Goal: Use online tool/utility

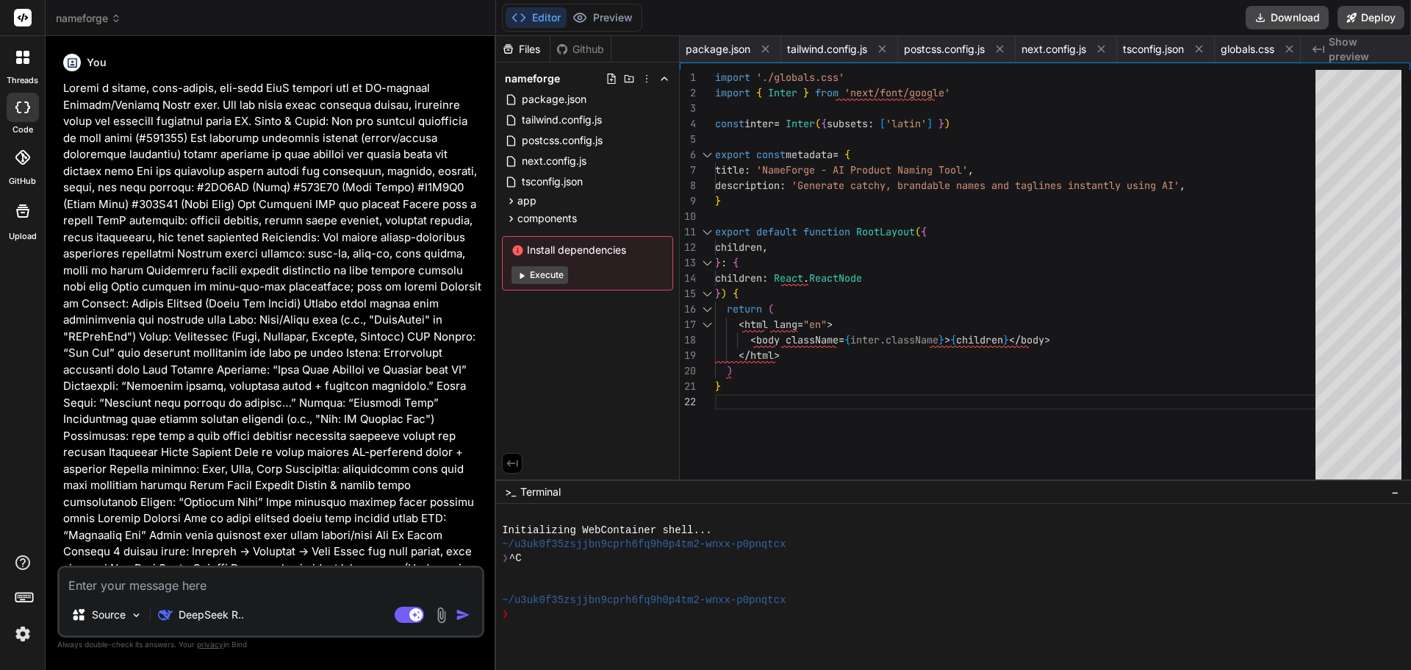
scroll to position [0, 416]
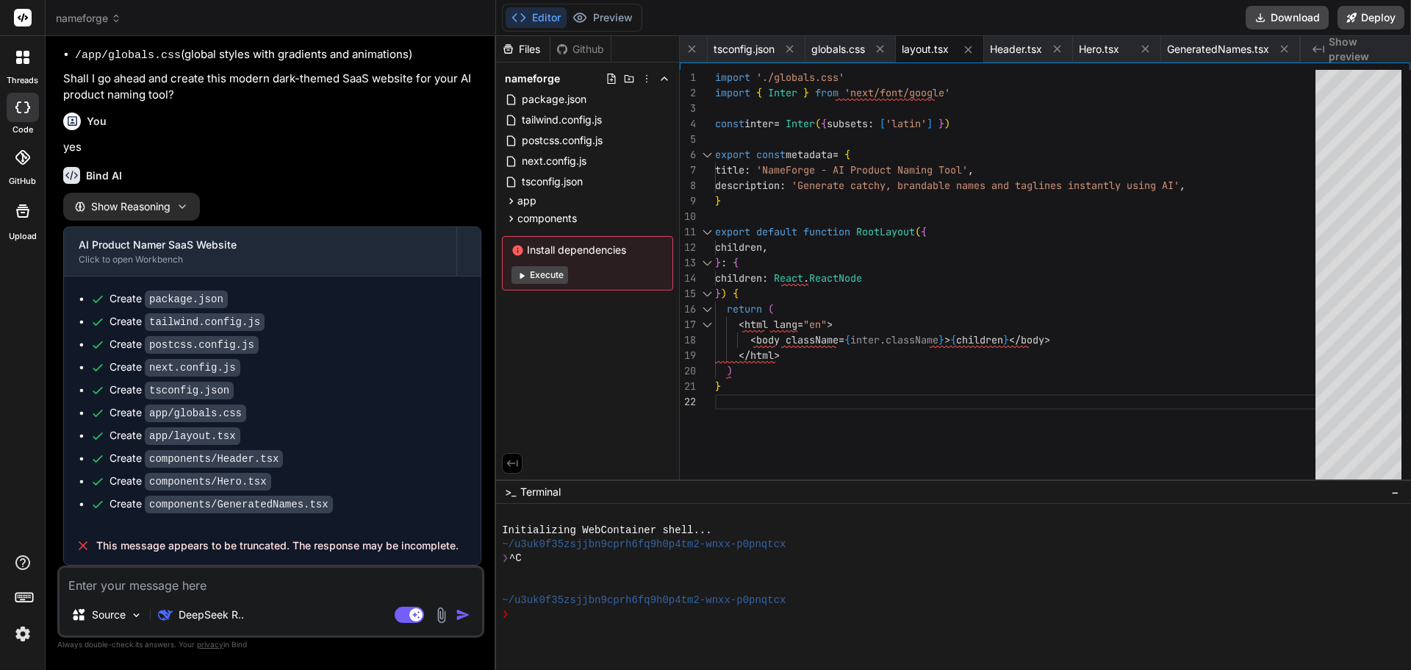
type textarea "x"
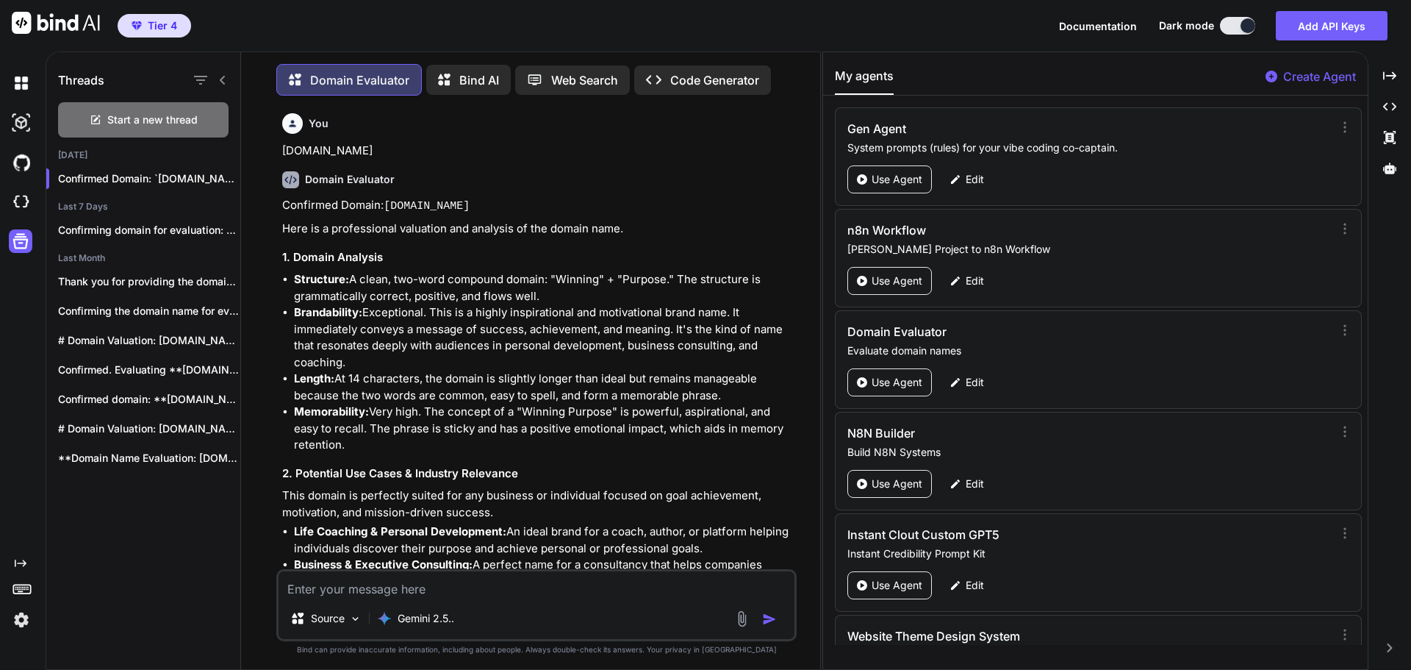
scroll to position [11301, 0]
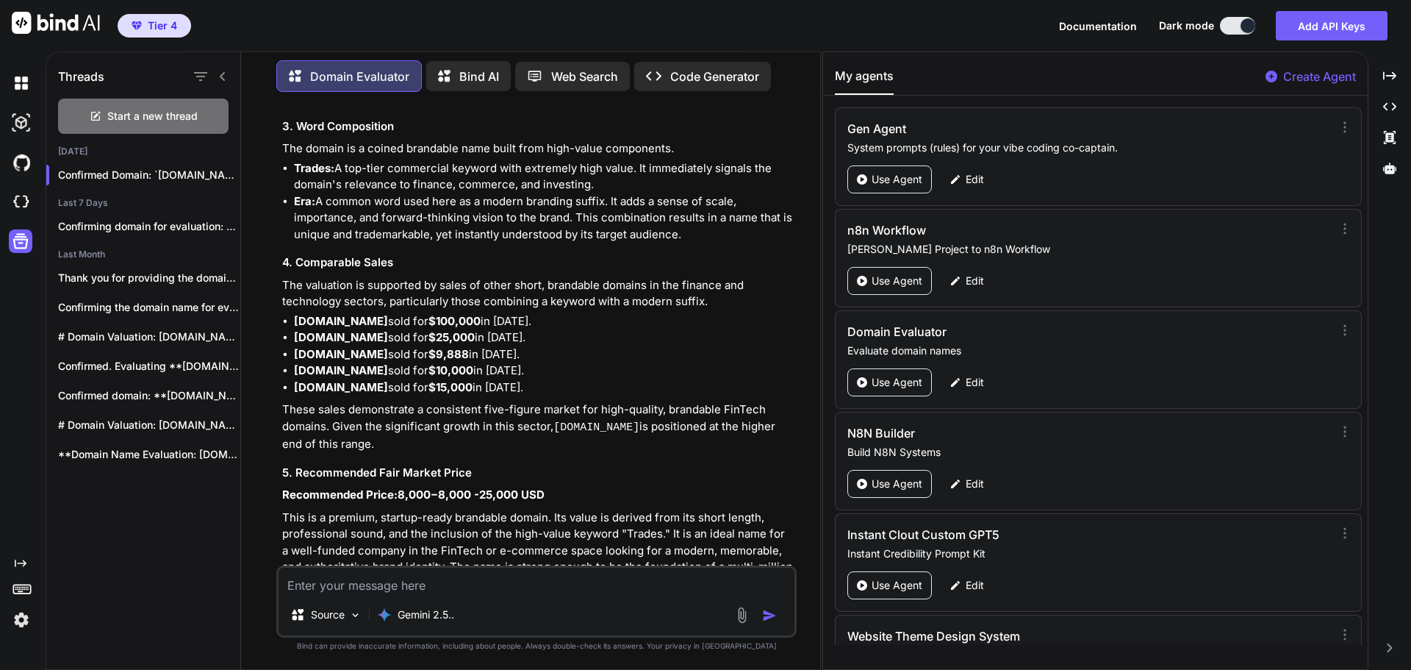
click at [340, 586] on textarea at bounding box center [537, 580] width 516 height 26
paste textarea "[DOMAIN_NAME]"
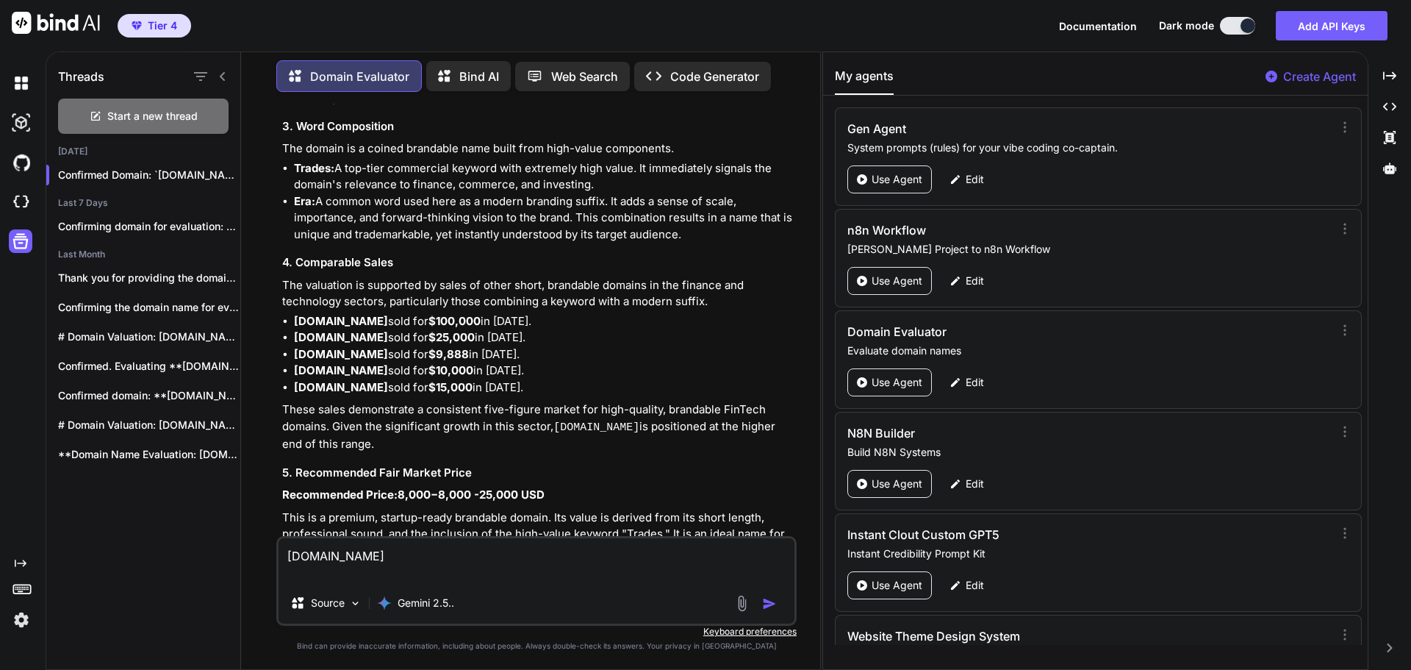
type textarea "[DOMAIN_NAME]"
click at [767, 606] on img "button" at bounding box center [769, 603] width 15 height 15
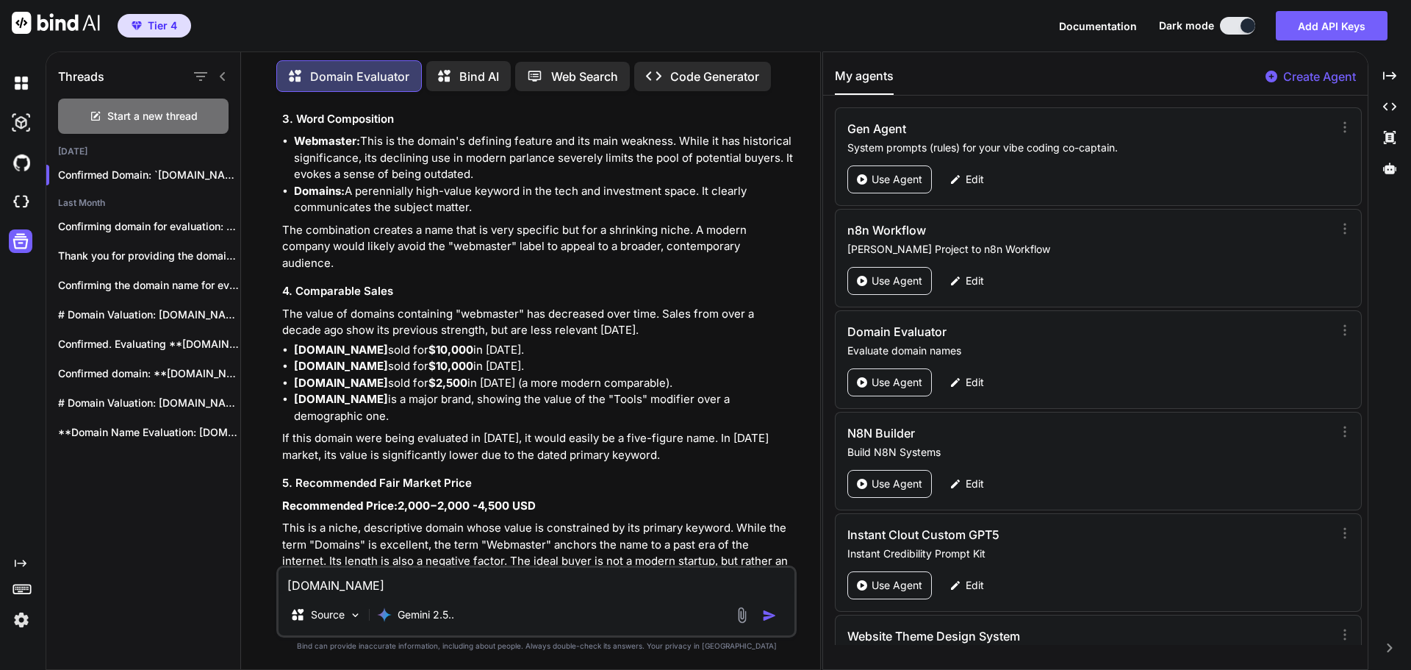
scroll to position [12367, 0]
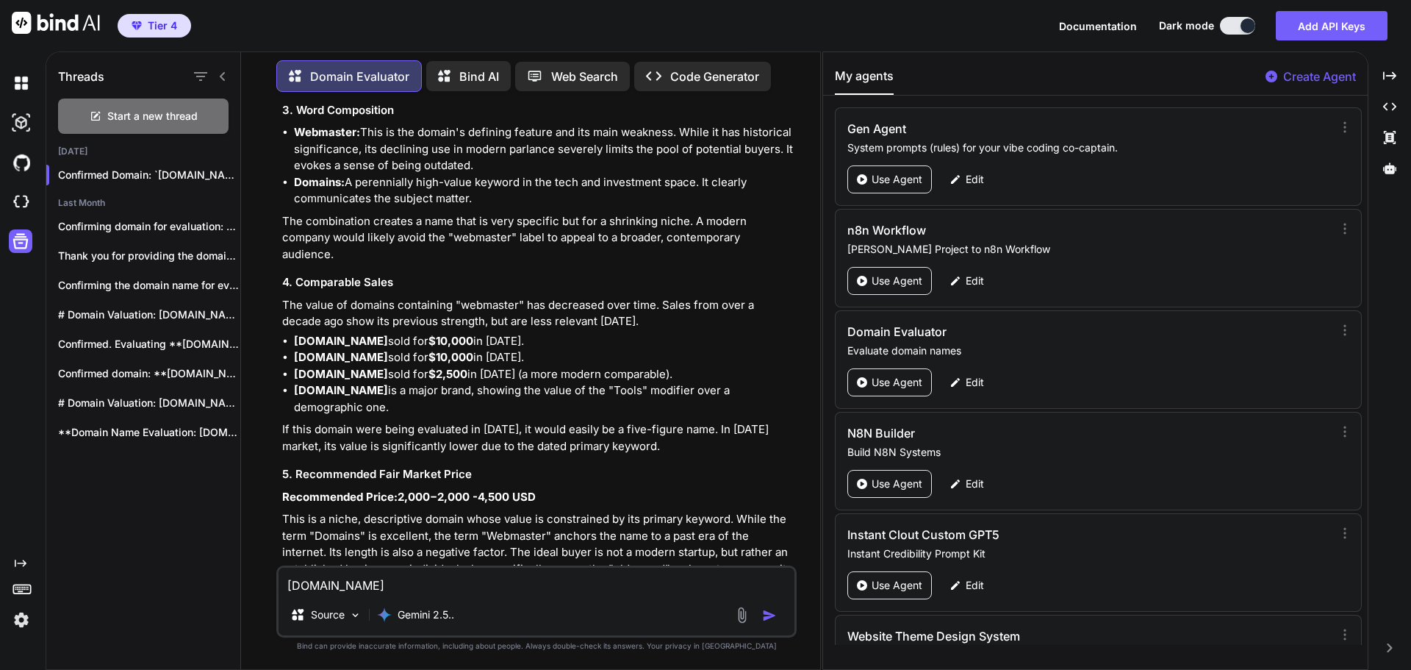
click at [400, 588] on textarea "[DOMAIN_NAME]" at bounding box center [537, 580] width 516 height 26
type textarea "[DOMAIN_NAME]"
click at [400, 588] on textarea "[DOMAIN_NAME]" at bounding box center [537, 580] width 516 height 26
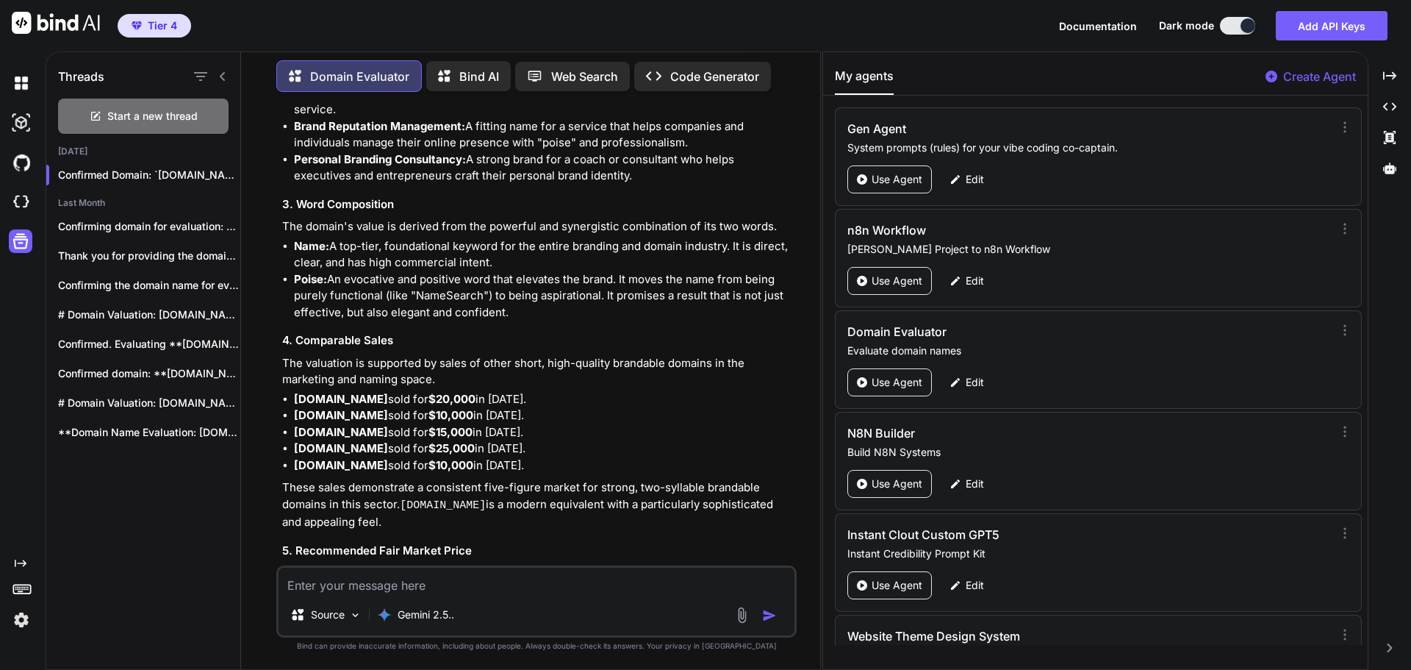
scroll to position [13425, 0]
